Goal: Information Seeking & Learning: Check status

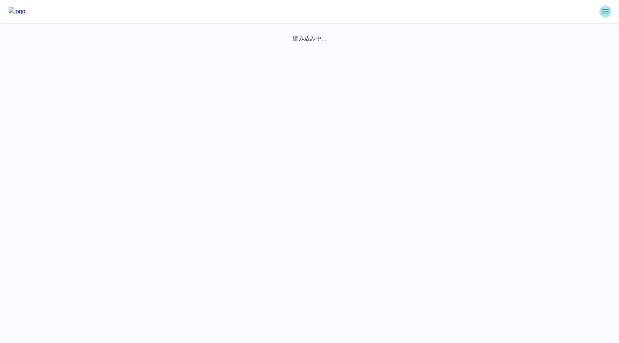
click at [606, 11] on icon "sidemenu" at bounding box center [605, 11] width 7 height 4
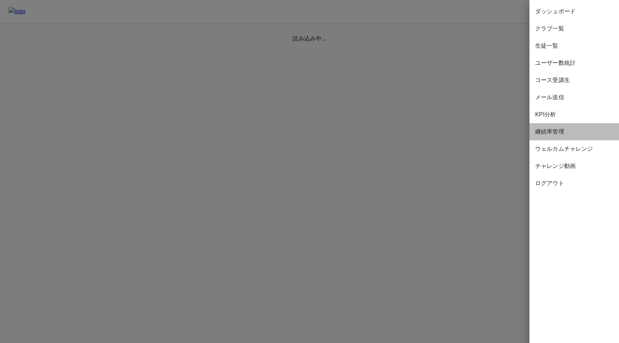
click at [558, 134] on span "継続率管理" at bounding box center [574, 132] width 78 height 9
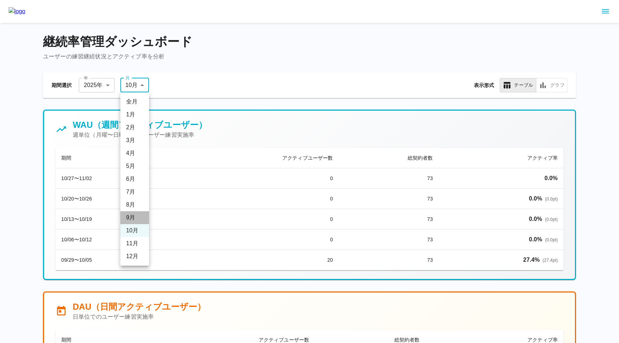
click at [131, 215] on li "9 月" at bounding box center [134, 217] width 29 height 13
click at [133, 232] on li "10 月" at bounding box center [134, 230] width 29 height 13
type input "**"
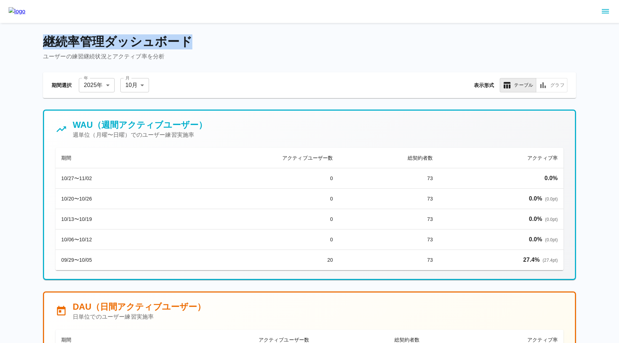
drag, startPoint x: 46, startPoint y: 36, endPoint x: 190, endPoint y: 37, distance: 144.0
click at [190, 37] on h4 "継続率管理ダッシュボード" at bounding box center [309, 41] width 533 height 15
copy h4 "継続率管理ダッシュボード"
click at [81, 121] on h5 "WAU（週間アクティブユーザー）" at bounding box center [140, 124] width 134 height 11
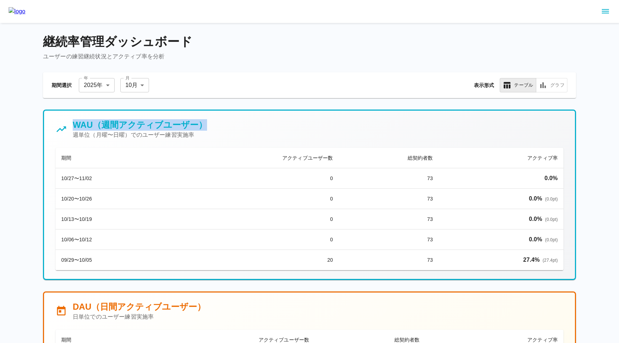
drag, startPoint x: 72, startPoint y: 123, endPoint x: 207, endPoint y: 123, distance: 134.7
click at [207, 123] on div "WAU（週間アクティブユーザー） 週単位（月曜〜日曜）でのユーザー練習実施率" at bounding box center [310, 129] width 508 height 20
copy h5 "WAU（週間アクティブユーザー）"
drag, startPoint x: 407, startPoint y: 157, endPoint x: 428, endPoint y: 157, distance: 21.1
click at [428, 157] on th "総契約者数" at bounding box center [389, 158] width 100 height 20
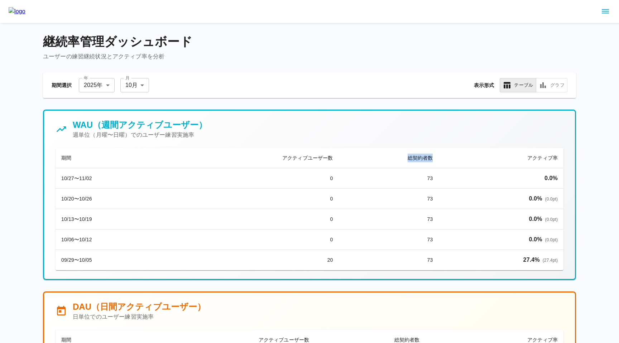
click at [436, 159] on th "総契約者数" at bounding box center [389, 158] width 100 height 20
copy th "総契約者数"
click at [305, 116] on div "WAU（週間アクティブユーザー） 週単位（月曜〜日曜）でのユーザー練習実施率 期間 アクティブユーザー数 総契約者数 アクティブ率 10/27〜11/02 0…" at bounding box center [309, 195] width 531 height 168
click at [296, 116] on div "WAU（週間アクティブユーザー） 週単位（月曜〜日曜）でのユーザー練習実施率 期間 アクティブユーザー数 総契約者数 アクティブ率 10/27〜11/02 0…" at bounding box center [309, 195] width 531 height 168
click at [608, 17] on button "sidemenu" at bounding box center [605, 11] width 12 height 12
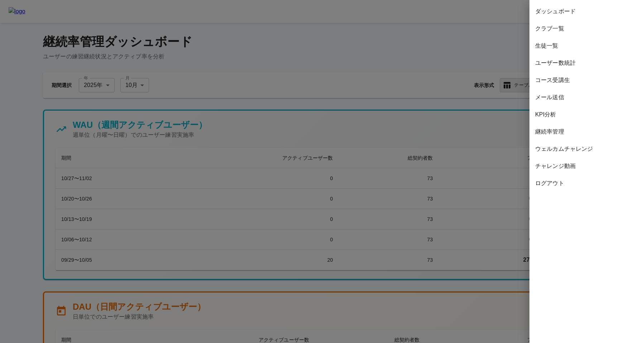
click at [561, 79] on span "コース受講生" at bounding box center [574, 80] width 78 height 9
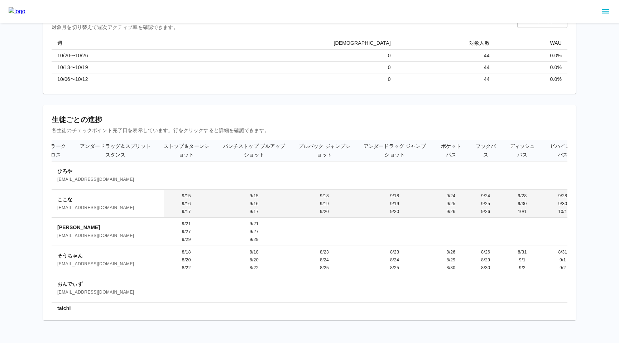
scroll to position [0, 559]
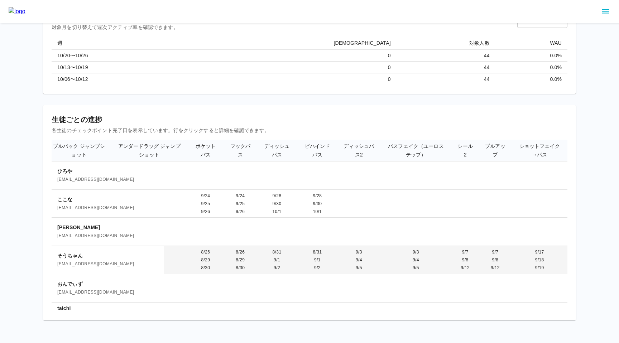
click at [85, 261] on span "[EMAIL_ADDRESS][DOMAIN_NAME]" at bounding box center [107, 264] width 101 height 7
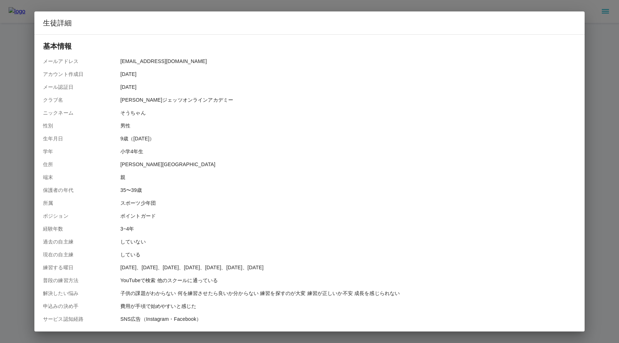
click at [27, 176] on div "生徒詳細 基本情報 メールアドレス yu.0301.k@gmail.com アカウント作成日 2025/08/01 メール認証日 2025/08/01 クラブ…" at bounding box center [309, 171] width 619 height 343
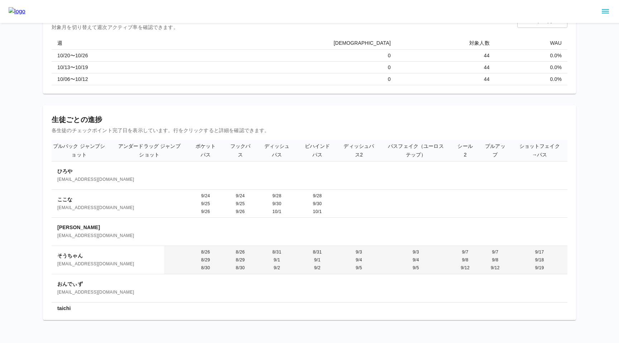
click at [75, 261] on span "[EMAIL_ADDRESS][DOMAIN_NAME]" at bounding box center [107, 264] width 101 height 7
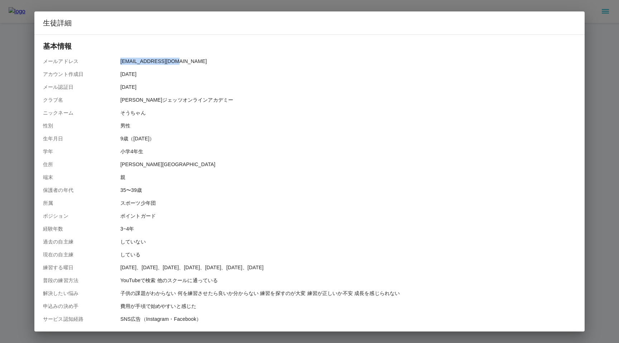
drag, startPoint x: 120, startPoint y: 61, endPoint x: 180, endPoint y: 61, distance: 59.5
click at [180, 61] on div "メールアドレス yu.0301.k@gmail.com" at bounding box center [309, 61] width 533 height 7
copy p "[EMAIL_ADDRESS][DOMAIN_NAME]"
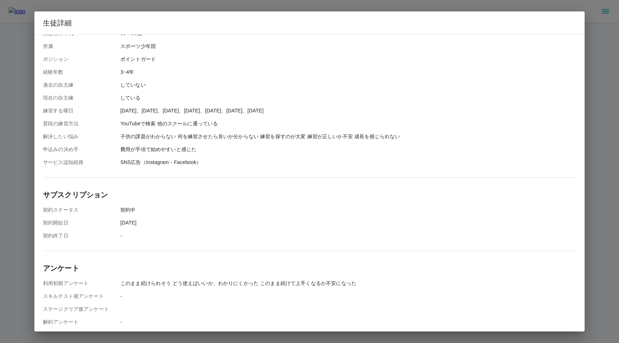
click at [28, 165] on div "生徒詳細 基本情報 メールアドレス yu.0301.k@gmail.com アカウント作成日 2025/08/01 メール認証日 2025/08/01 クラブ…" at bounding box center [309, 171] width 619 height 343
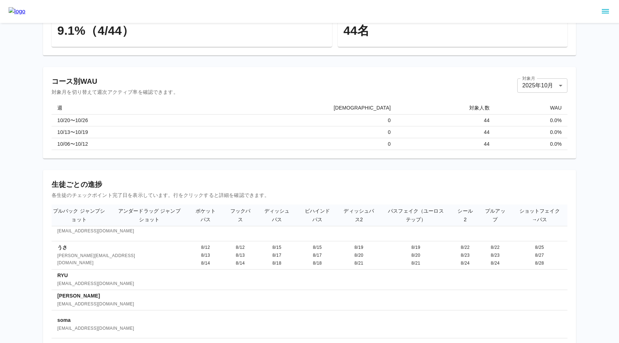
scroll to position [291, 559]
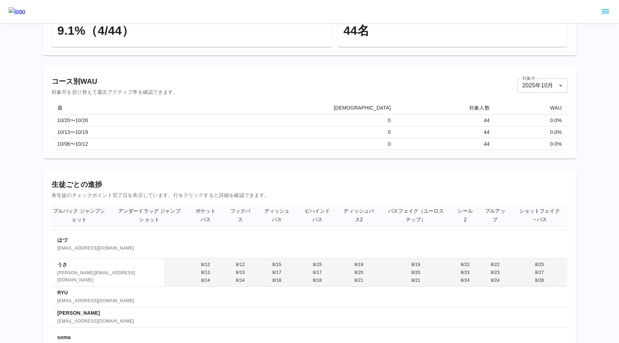
click at [92, 270] on span "[PERSON_NAME][EMAIL_ADDRESS][DOMAIN_NAME]" at bounding box center [107, 277] width 101 height 14
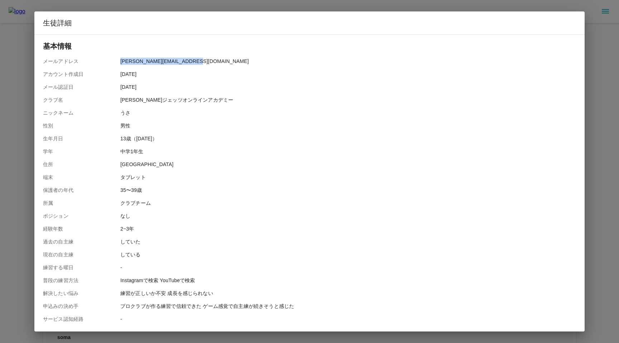
drag, startPoint x: 120, startPoint y: 61, endPoint x: 196, endPoint y: 62, distance: 75.3
click at [196, 62] on div "メールアドレス yukiharu08060726@gmail.com" at bounding box center [309, 61] width 533 height 7
copy p "[PERSON_NAME][EMAIL_ADDRESS][DOMAIN_NAME]"
click at [156, 4] on div "生徒詳細 基本情報 メールアドレス yukiharu08060726@gmail.com アカウント作成日 2025/07/13 メール認証日 2025/07…" at bounding box center [309, 171] width 619 height 343
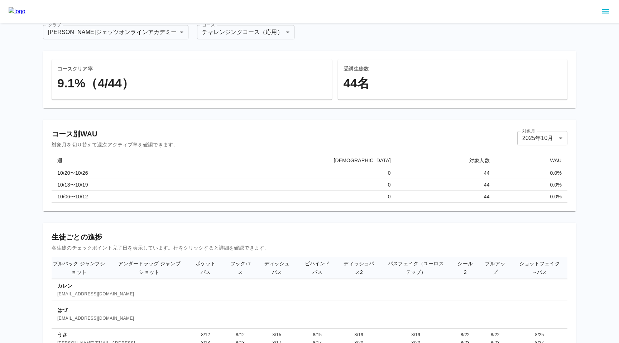
scroll to position [0, 0]
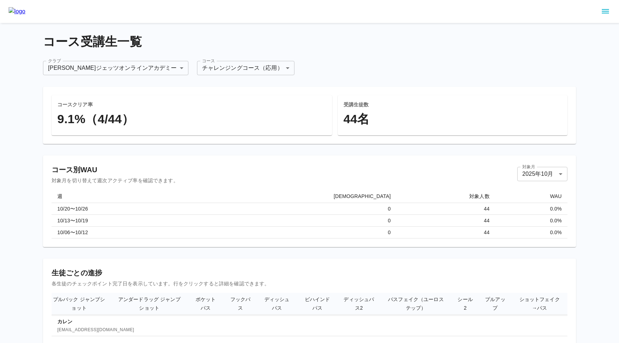
click at [196, 66] on body "**********" at bounding box center [309, 248] width 619 height 497
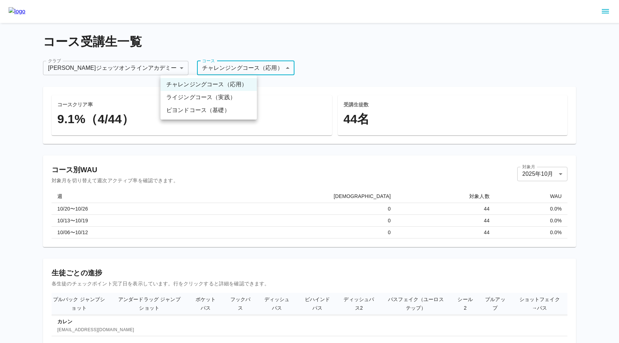
click at [194, 99] on li "ライジングコース（実践）" at bounding box center [209, 97] width 96 height 13
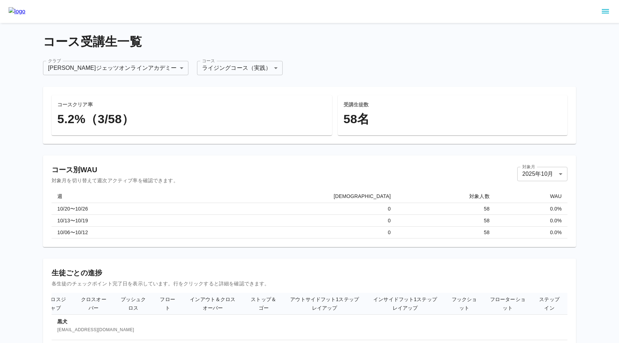
click at [188, 66] on body "**********" at bounding box center [309, 248] width 619 height 497
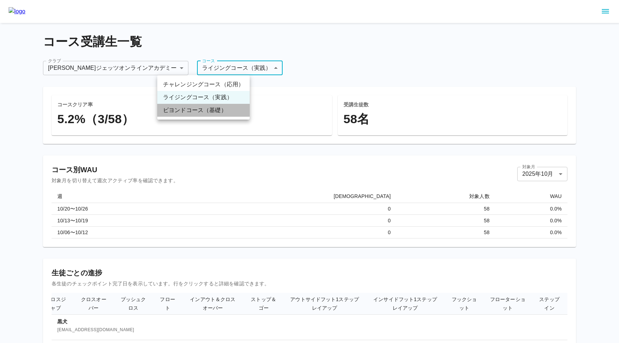
click at [214, 112] on li "ビヨンドコース（基礎）" at bounding box center [203, 110] width 92 height 13
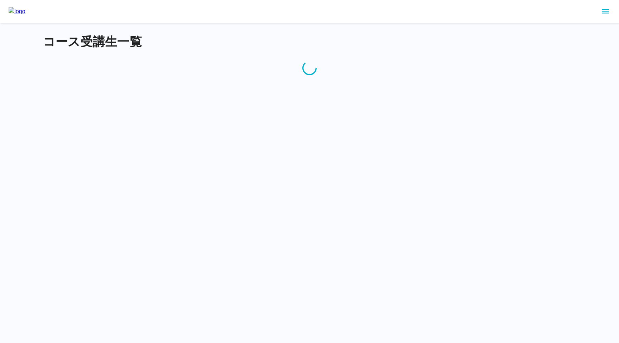
click at [612, 11] on div at bounding box center [309, 11] width 619 height 23
click at [605, 12] on icon "sidemenu" at bounding box center [605, 11] width 9 height 9
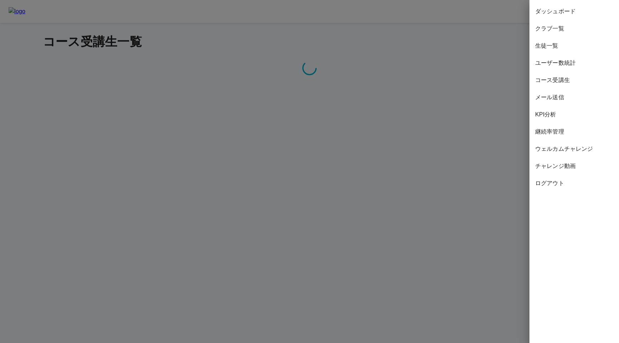
click at [556, 50] on span "生徒一覧" at bounding box center [574, 46] width 78 height 9
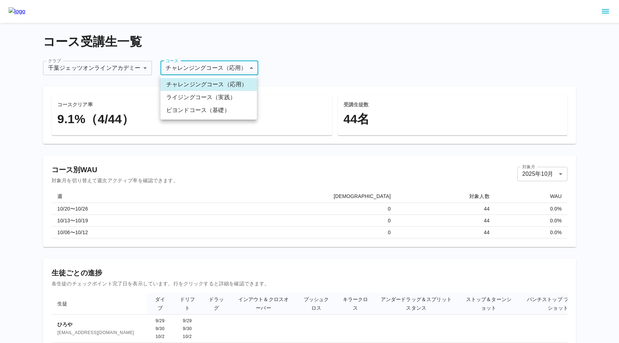
click at [190, 73] on body "**********" at bounding box center [309, 248] width 619 height 497
click at [296, 69] on div at bounding box center [309, 171] width 619 height 343
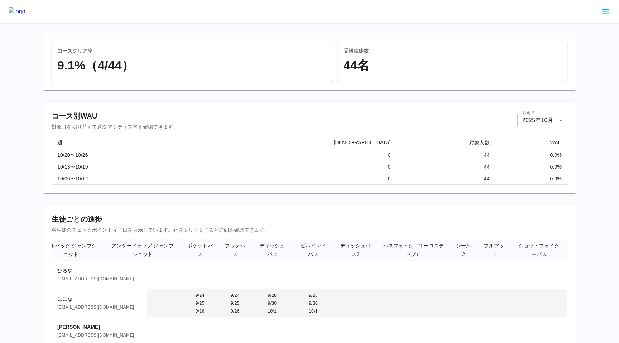
scroll to position [20, 0]
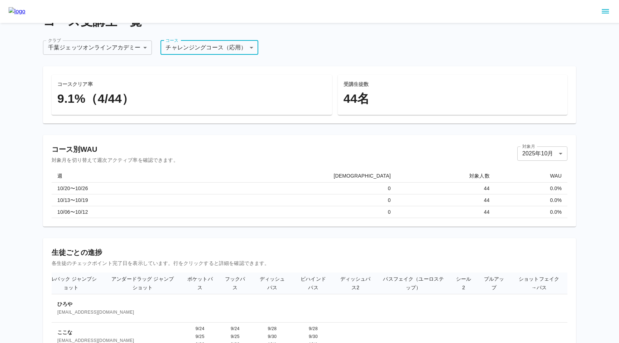
click at [205, 47] on body "**********" at bounding box center [309, 228] width 619 height 497
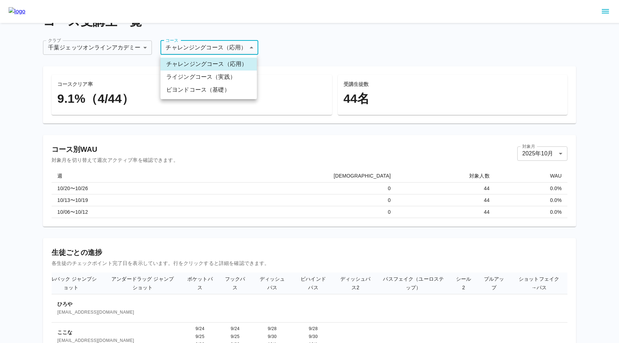
click at [289, 47] on div at bounding box center [309, 171] width 619 height 343
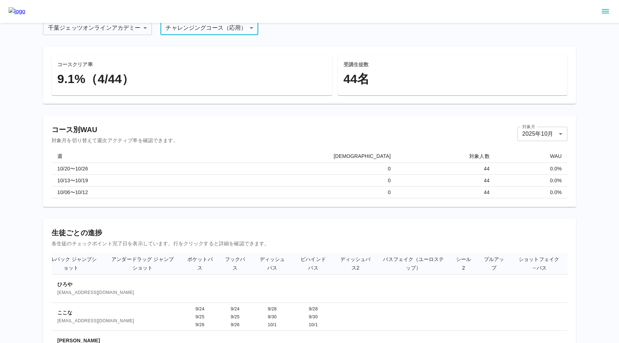
scroll to position [0, 0]
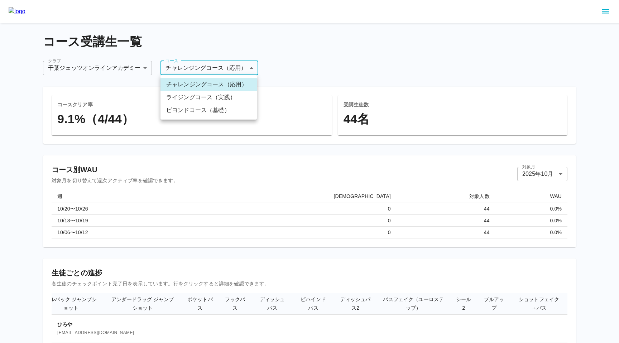
click at [228, 65] on body "**********" at bounding box center [309, 248] width 619 height 497
click at [223, 111] on li "ビヨンドコース（基礎）" at bounding box center [209, 110] width 96 height 13
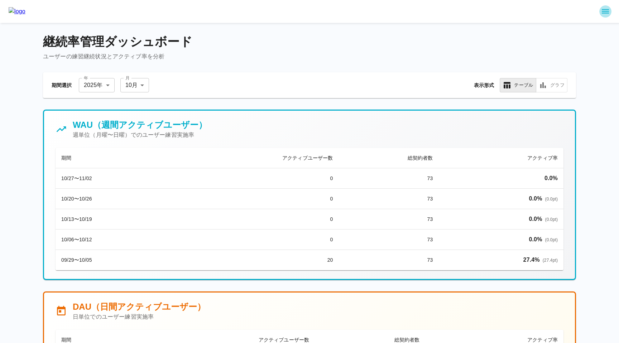
click at [607, 8] on icon "sidemenu" at bounding box center [605, 11] width 9 height 9
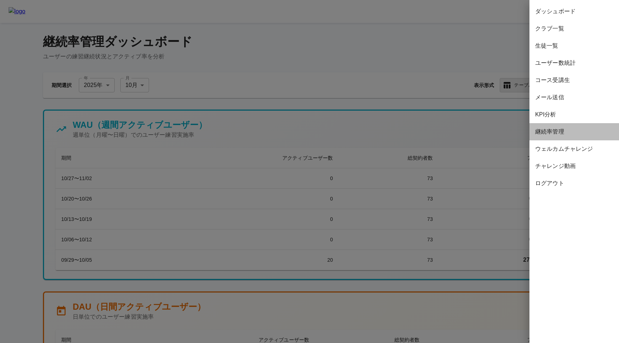
click at [557, 134] on span "継続率管理" at bounding box center [574, 132] width 78 height 9
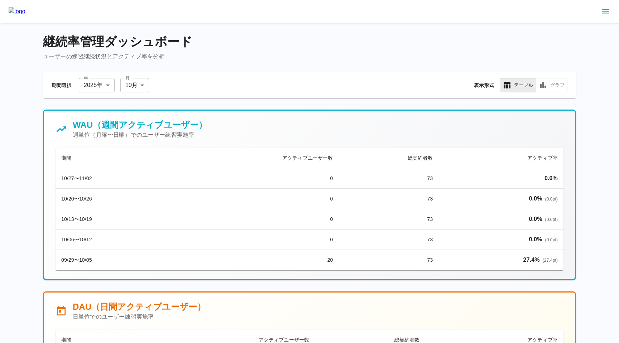
click at [598, 9] on div at bounding box center [309, 11] width 619 height 23
click at [602, 10] on icon "sidemenu" at bounding box center [605, 11] width 9 height 9
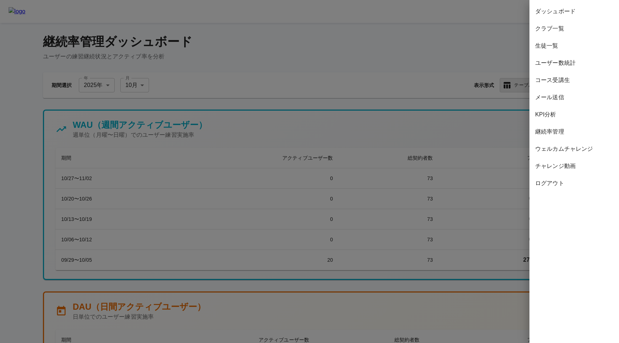
click at [565, 78] on span "コース受講生" at bounding box center [574, 80] width 78 height 9
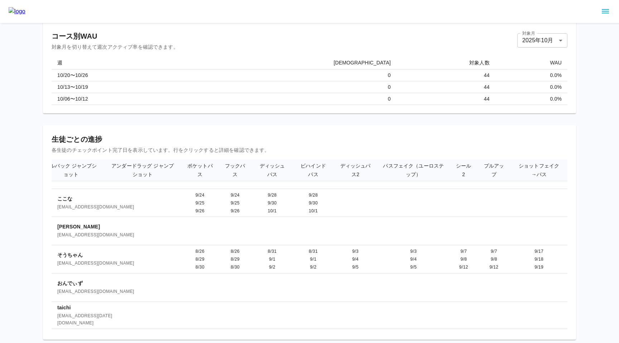
scroll to position [0, 559]
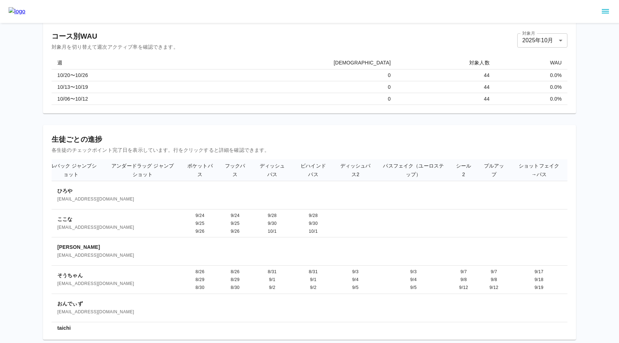
click at [254, 123] on div "コースクリア率 9.1%（4/44） 受講生徒数 44 名 コース別WAU 対象月を切り替えて週次アクティブ率を確認できます。 対象月 2025 年 10 月…" at bounding box center [309, 146] width 533 height 387
click at [136, 140] on h6 "生徒ごとの進捗" at bounding box center [310, 139] width 516 height 11
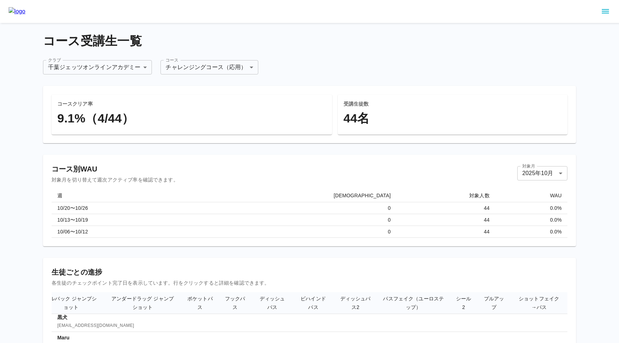
scroll to position [0, 0]
click at [302, 61] on div "**********" at bounding box center [309, 68] width 533 height 14
drag, startPoint x: 43, startPoint y: 42, endPoint x: 138, endPoint y: 41, distance: 95.0
click at [138, 41] on h4 "コース受講生一覧" at bounding box center [309, 41] width 533 height 15
copy h4 "コース受講生一覧"
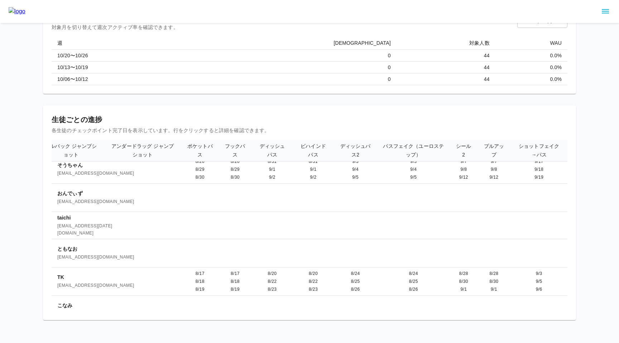
scroll to position [0, 559]
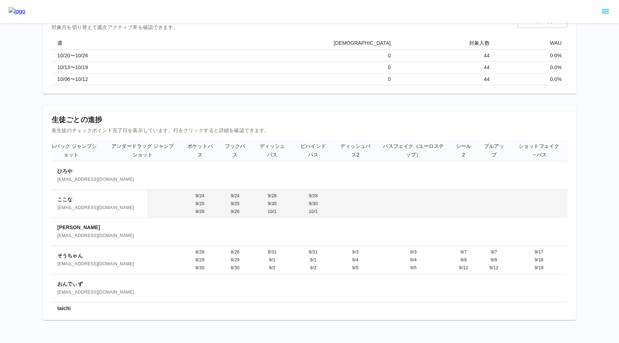
click at [114, 196] on p "ここな" at bounding box center [99, 199] width 84 height 7
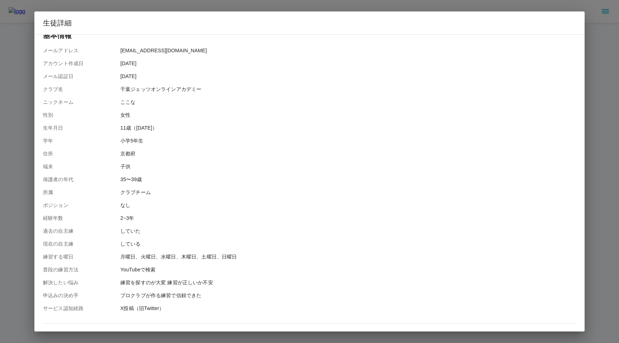
scroll to position [0, 0]
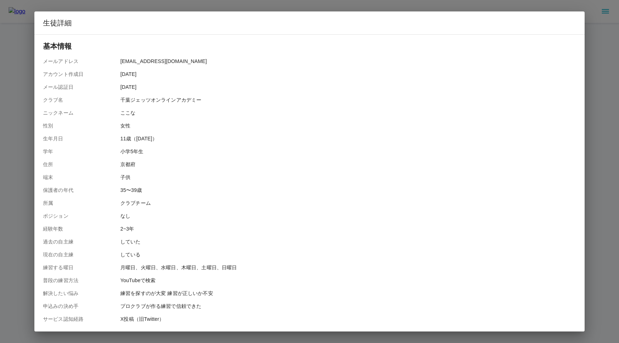
click at [21, 177] on div "生徒詳細 基本情報 メールアドレス fkmr1236@docomo.ne.jp アカウント作成日 2025/09/01 メール認証日 2025/09/01 ク…" at bounding box center [309, 171] width 619 height 343
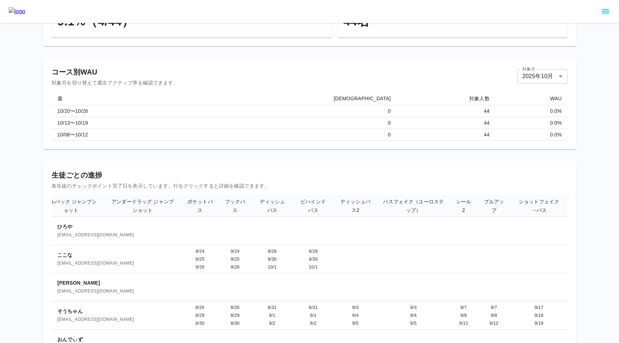
scroll to position [97, 0]
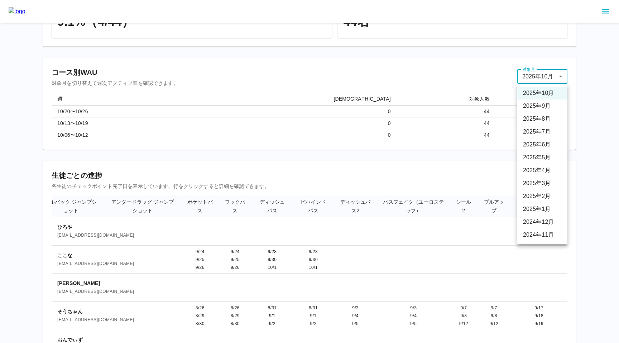
click at [536, 74] on body "**********" at bounding box center [309, 151] width 619 height 497
click at [536, 108] on li "2025 年 9 月" at bounding box center [542, 106] width 50 height 13
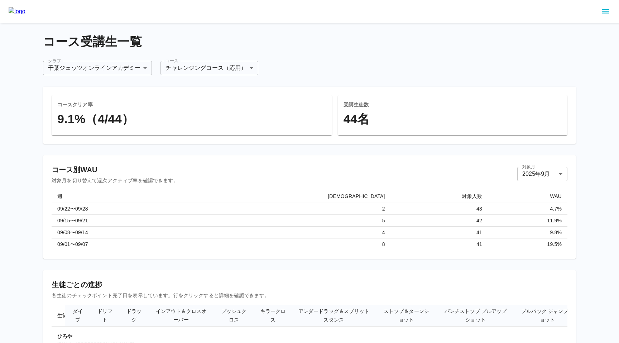
scroll to position [12, 0]
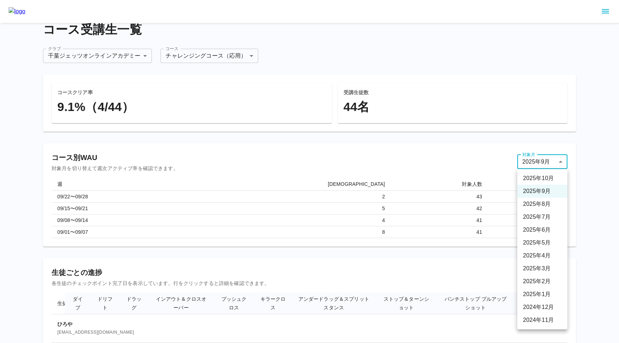
click at [547, 162] on body "**********" at bounding box center [309, 242] width 619 height 508
click at [536, 202] on li "2025 年 8 月" at bounding box center [542, 204] width 50 height 13
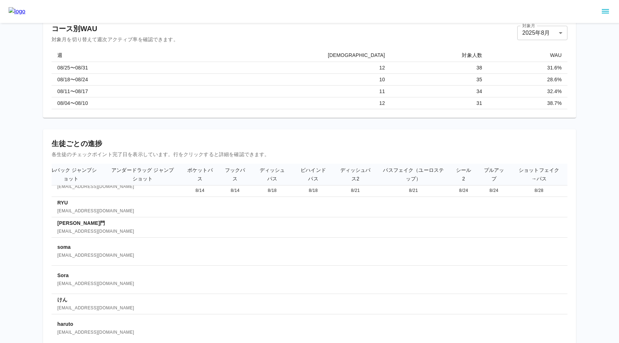
scroll to position [315, 559]
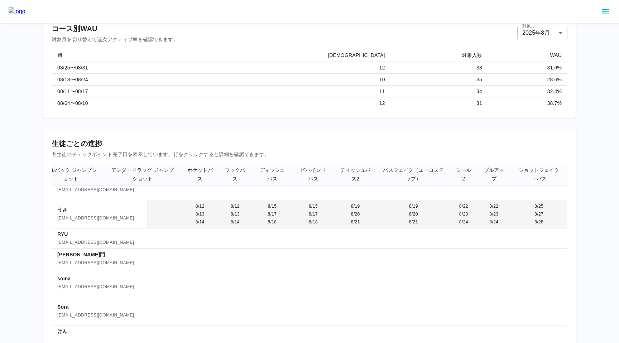
click at [86, 215] on span "[PERSON_NAME][EMAIL_ADDRESS][DOMAIN_NAME]" at bounding box center [99, 218] width 84 height 7
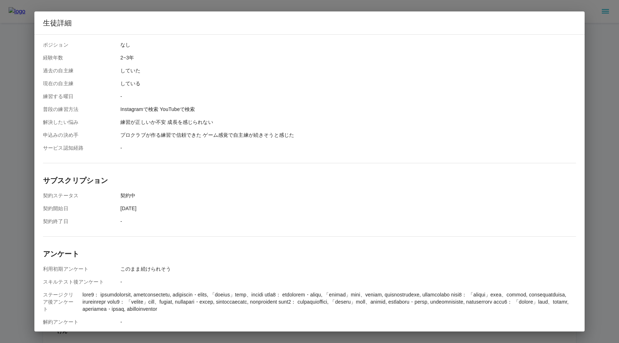
scroll to position [186, 0]
click at [25, 285] on div "生徒詳細 基本情報 メールアドレス yukiharu08060726@gmail.com アカウント作成日 2025/07/13 メール認証日 2025/07…" at bounding box center [309, 171] width 619 height 343
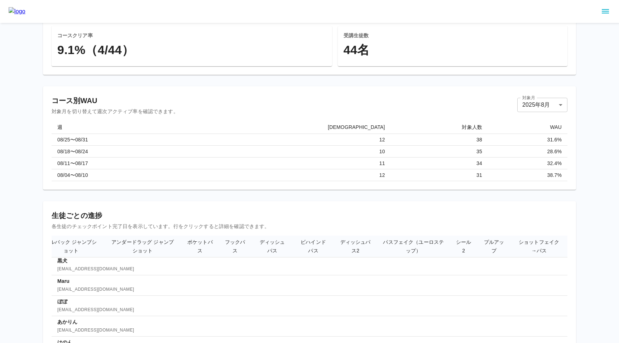
scroll to position [0, 0]
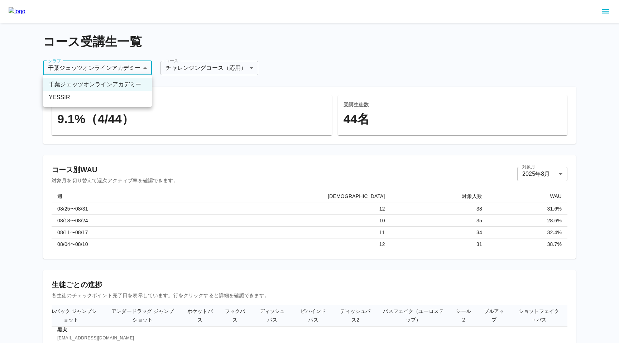
click at [70, 68] on body "**********" at bounding box center [309, 254] width 619 height 508
click at [82, 102] on li "YESSIR" at bounding box center [97, 97] width 109 height 13
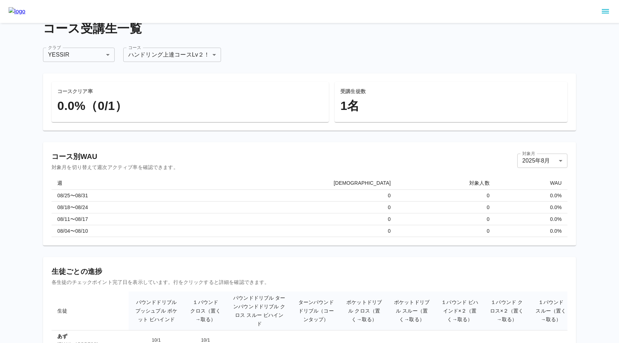
scroll to position [14, 0]
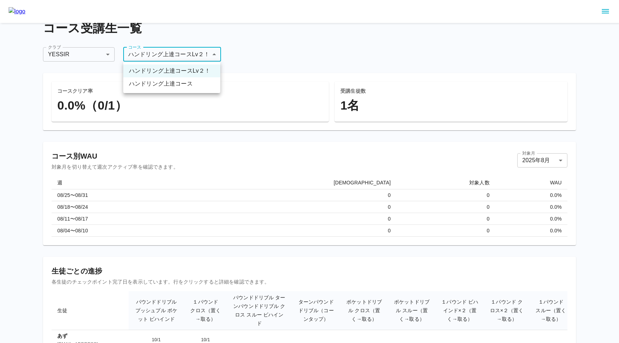
click at [143, 51] on body "**********" at bounding box center [309, 187] width 619 height 403
click at [188, 200] on div at bounding box center [309, 171] width 619 height 343
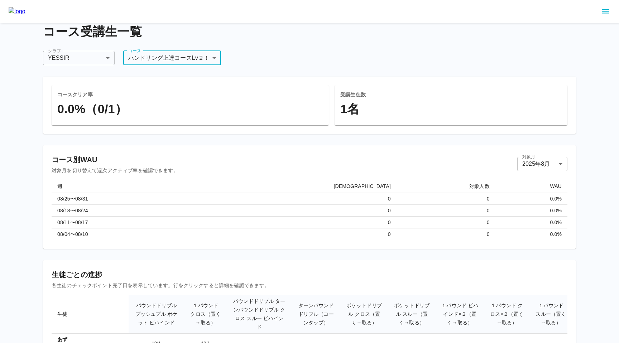
scroll to position [0, 0]
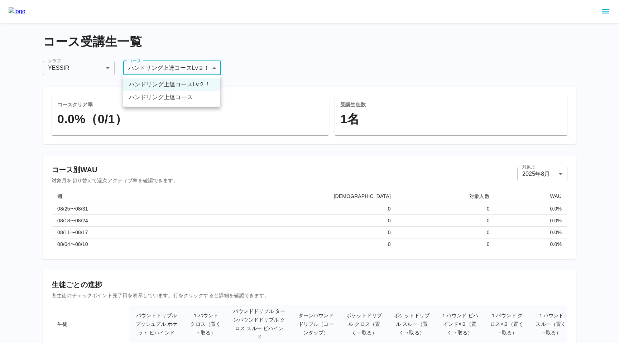
click at [181, 65] on body "**********" at bounding box center [309, 201] width 619 height 403
click at [181, 100] on li "ハンドリング上達コース" at bounding box center [171, 97] width 97 height 13
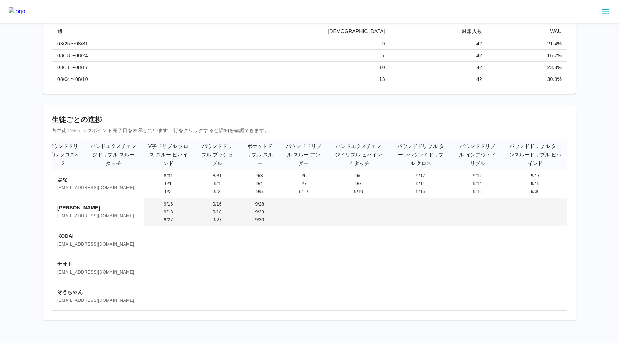
scroll to position [0, 1061]
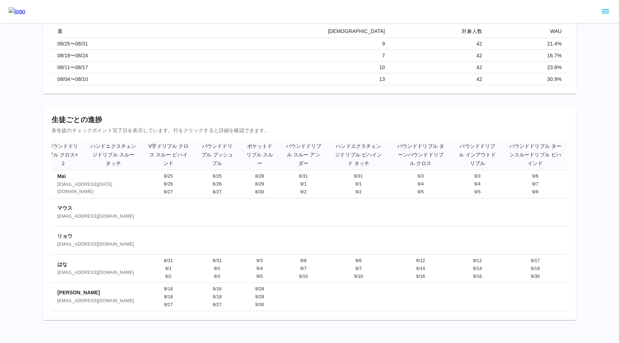
click at [18, 139] on div "**********" at bounding box center [309, 89] width 619 height 508
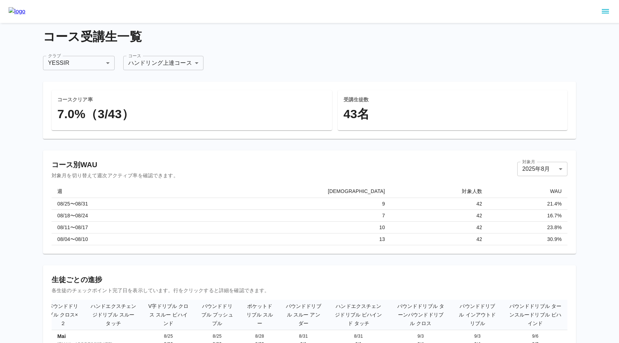
scroll to position [0, 0]
